Goal: Task Accomplishment & Management: Use online tool/utility

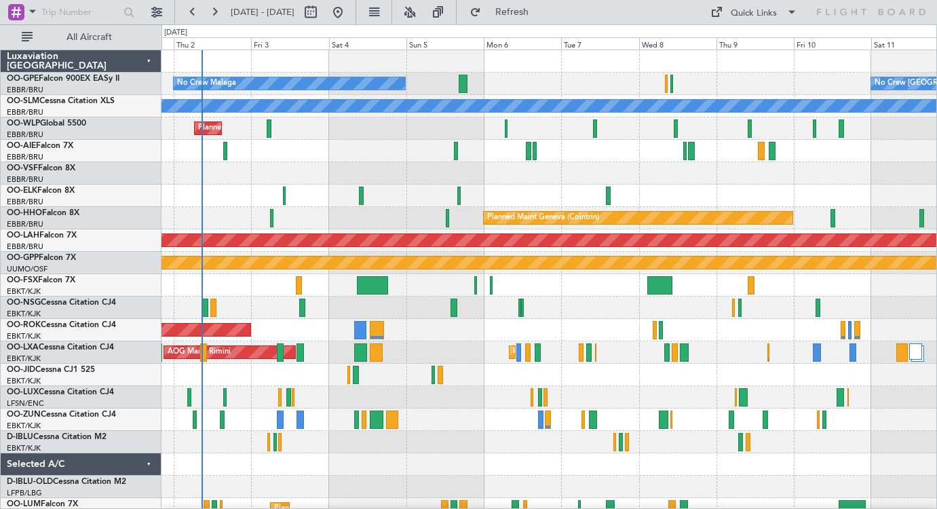
click at [368, 314] on div at bounding box center [549, 308] width 775 height 22
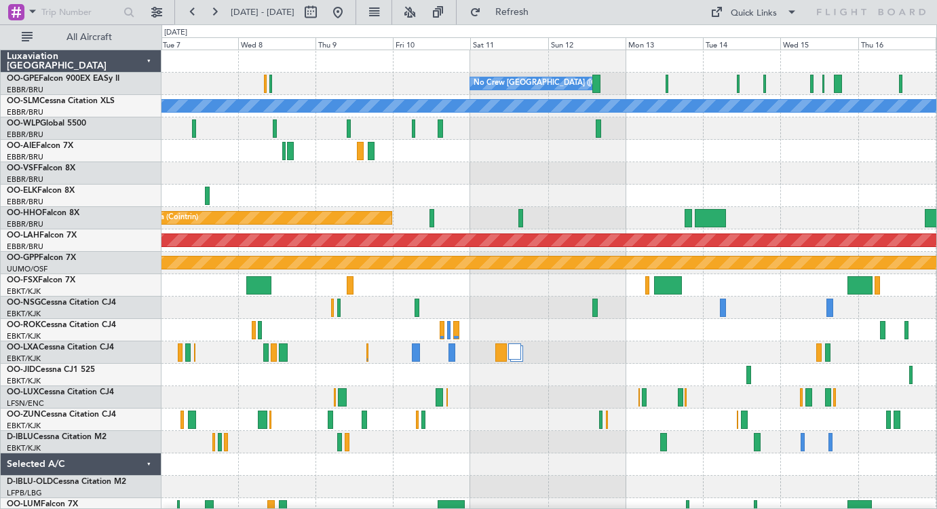
click at [553, 283] on div at bounding box center [549, 285] width 775 height 22
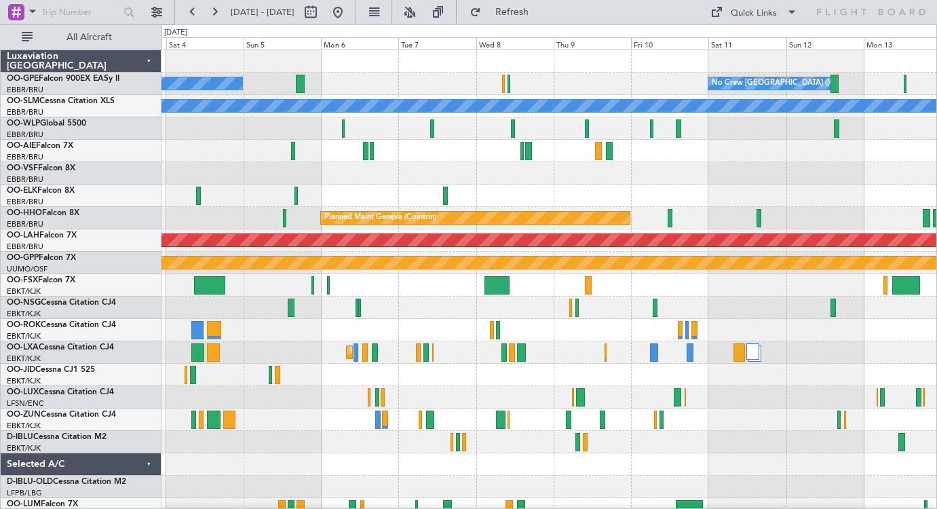
click at [784, 335] on div "No Crew [GEOGRAPHIC_DATA] ([GEOGRAPHIC_DATA] National) No Crew Malaga A/C Unava…" at bounding box center [549, 318] width 775 height 537
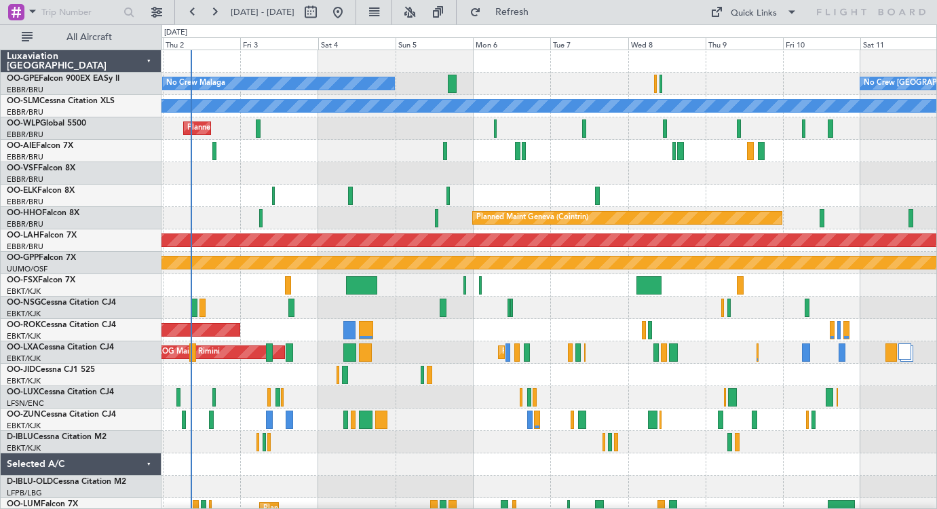
click at [499, 297] on div "No Crew [GEOGRAPHIC_DATA] ([GEOGRAPHIC_DATA] National) No Crew Malaga A/C Unava…" at bounding box center [549, 318] width 775 height 537
